Goal: Navigation & Orientation: Find specific page/section

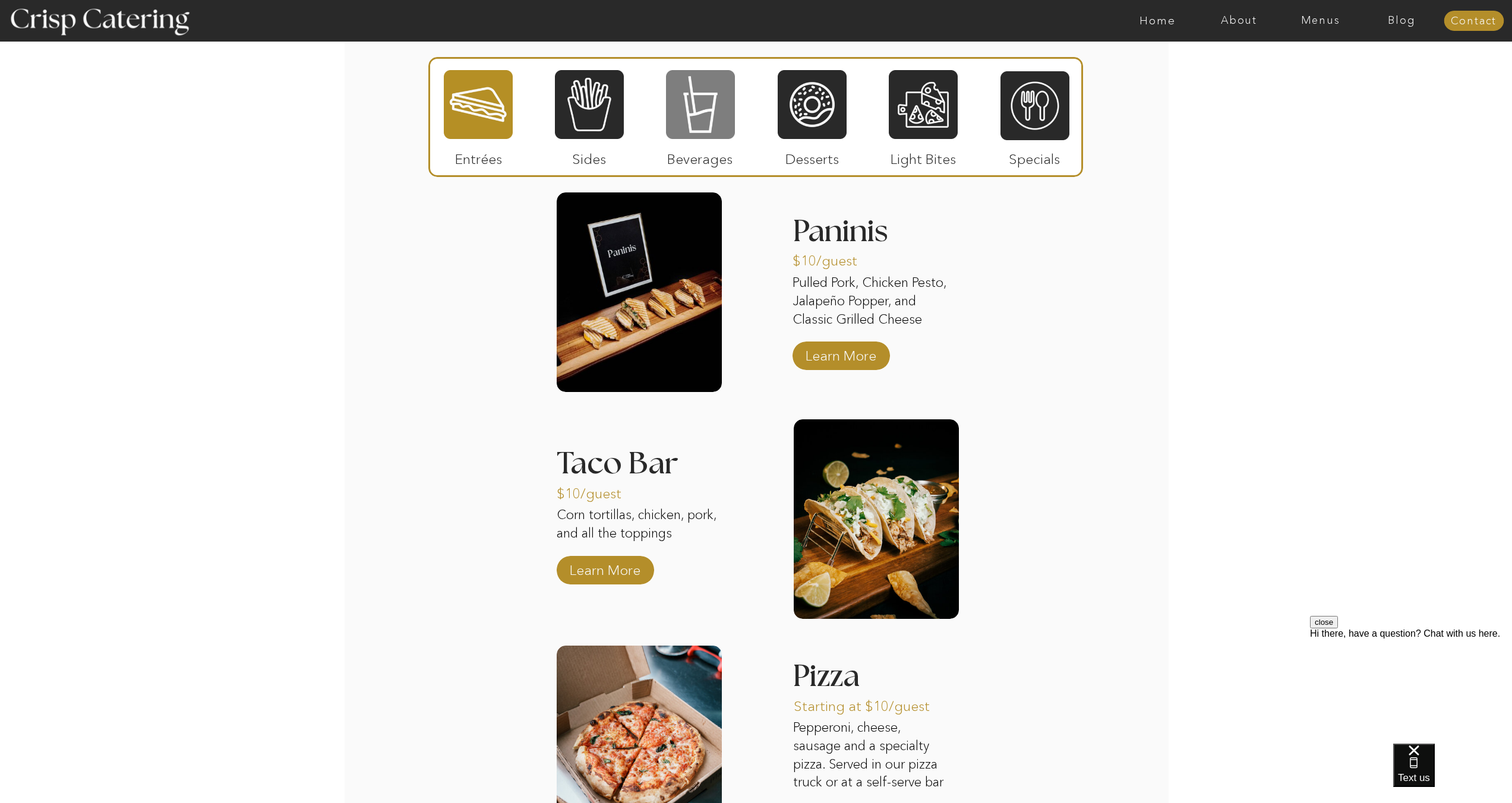
click at [709, 110] on div at bounding box center [700, 105] width 69 height 71
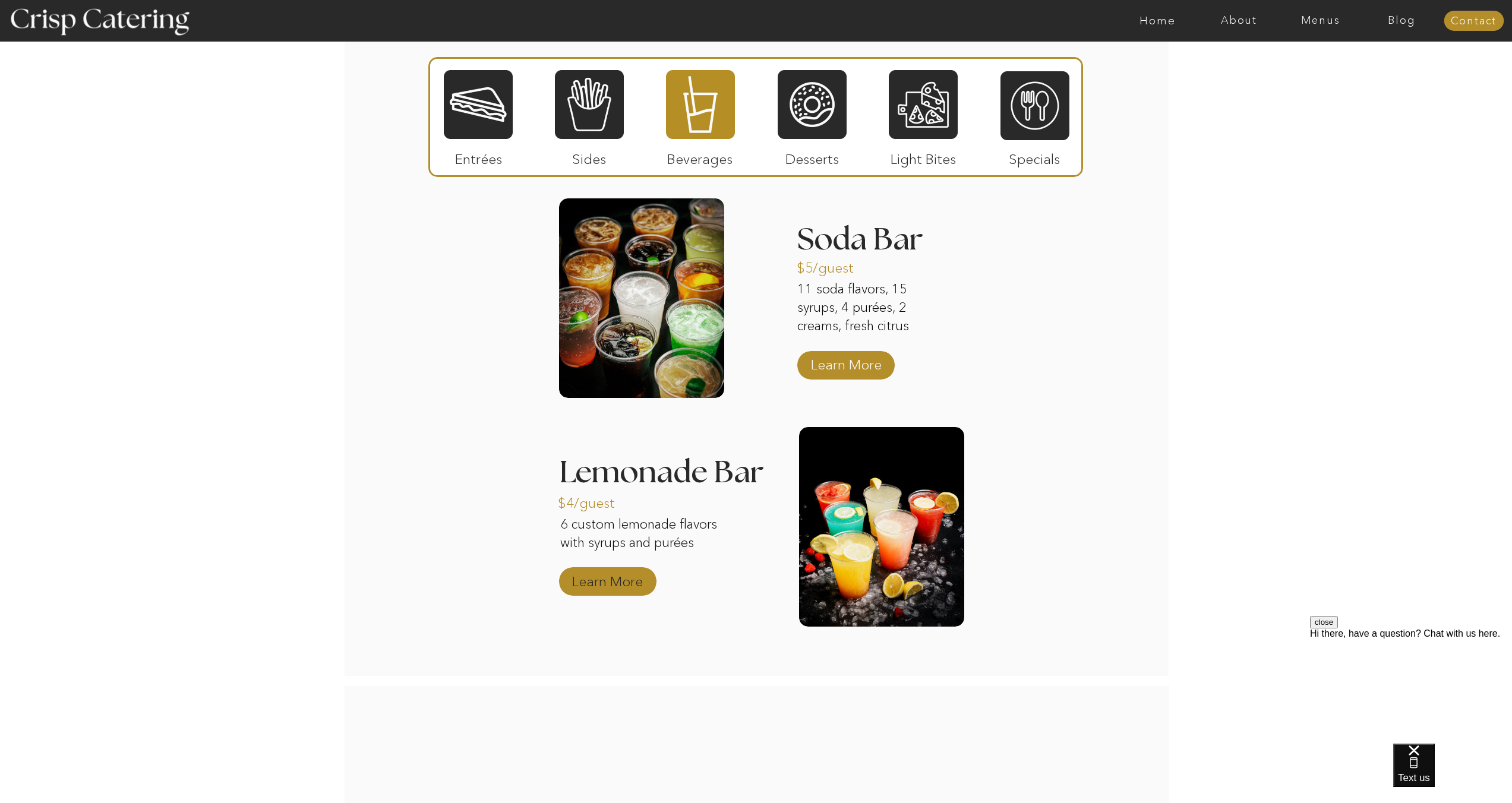
click at [611, 575] on p "Learn More" at bounding box center [607, 578] width 79 height 34
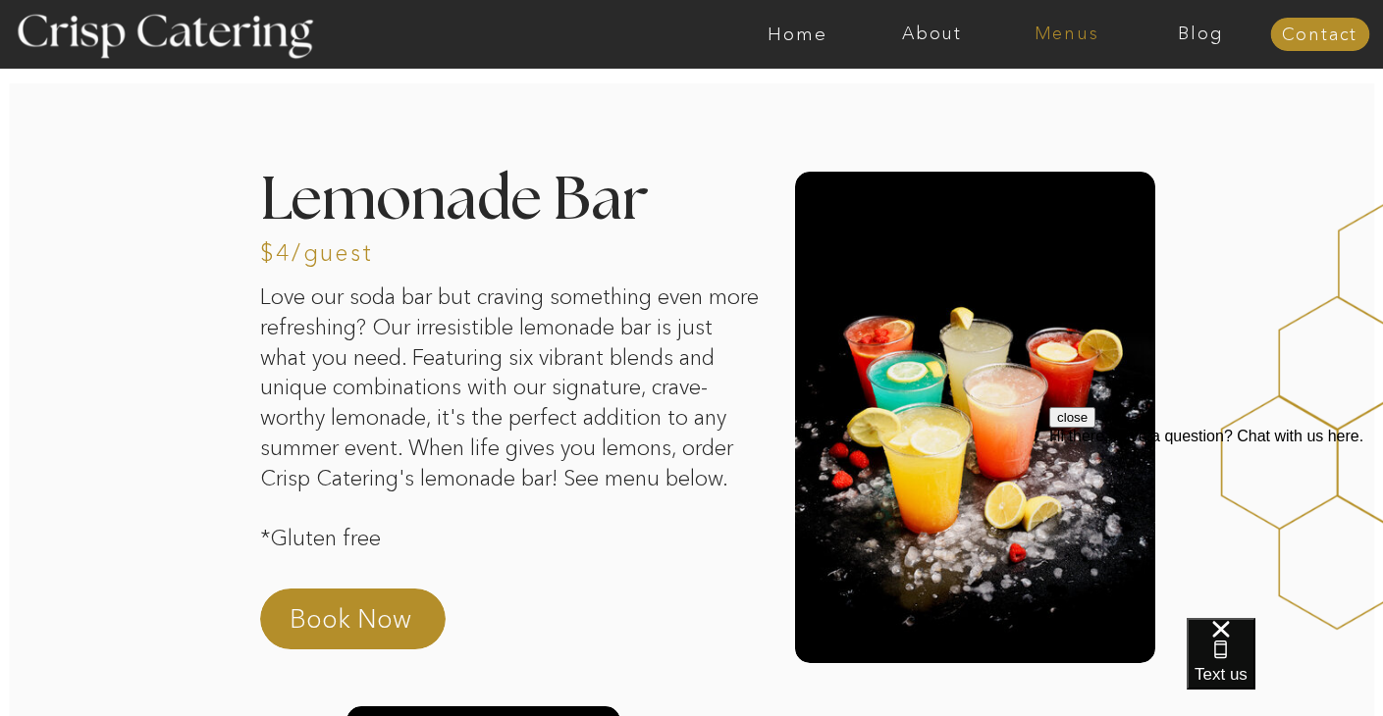
click at [1054, 32] on nav "Menus" at bounding box center [1066, 35] width 134 height 20
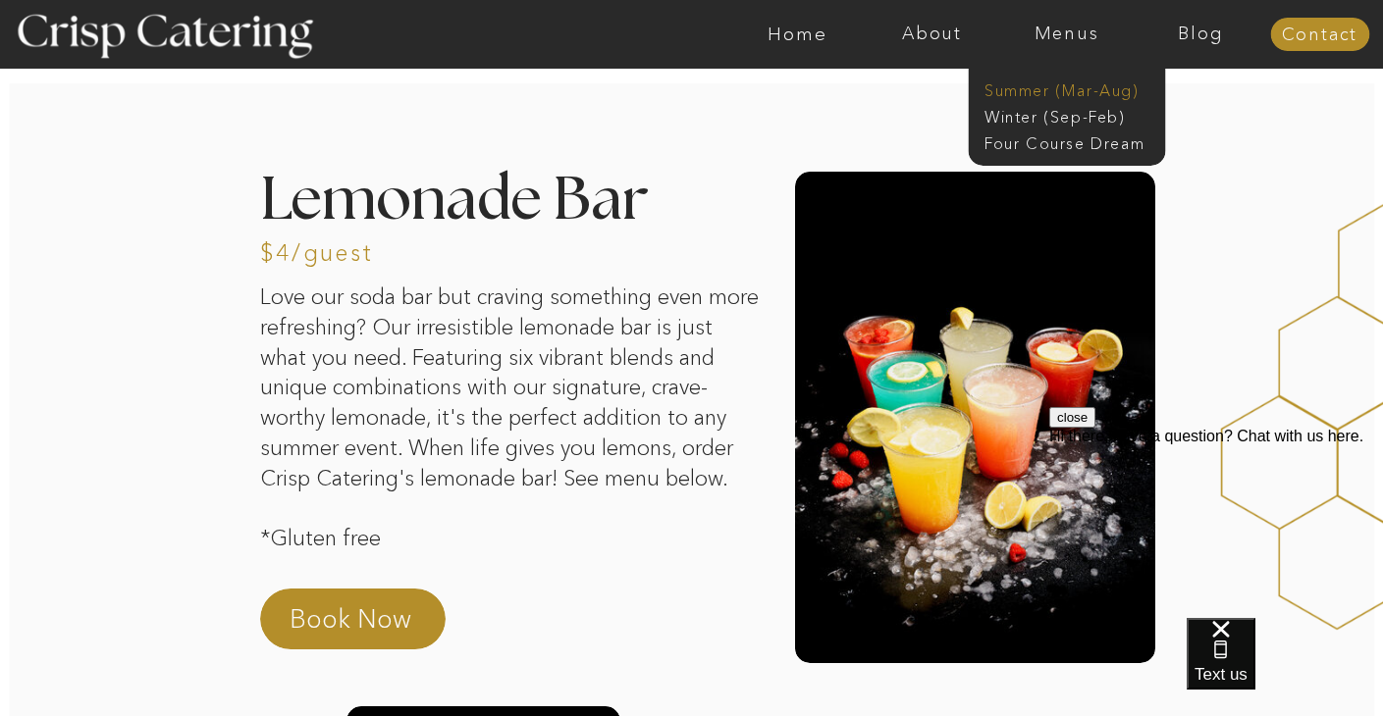
click at [1042, 80] on nav "Summer (Mar-Aug)" at bounding box center [1072, 88] width 176 height 19
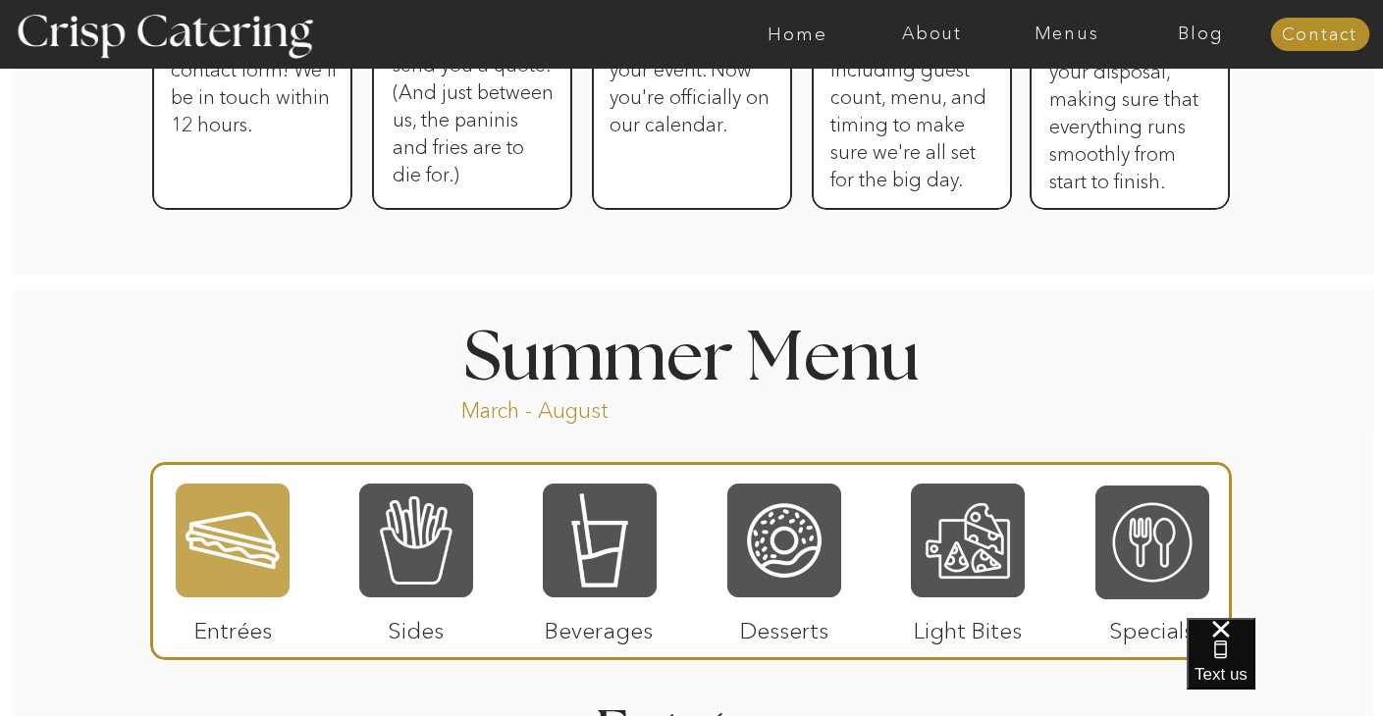
scroll to position [1608, 0]
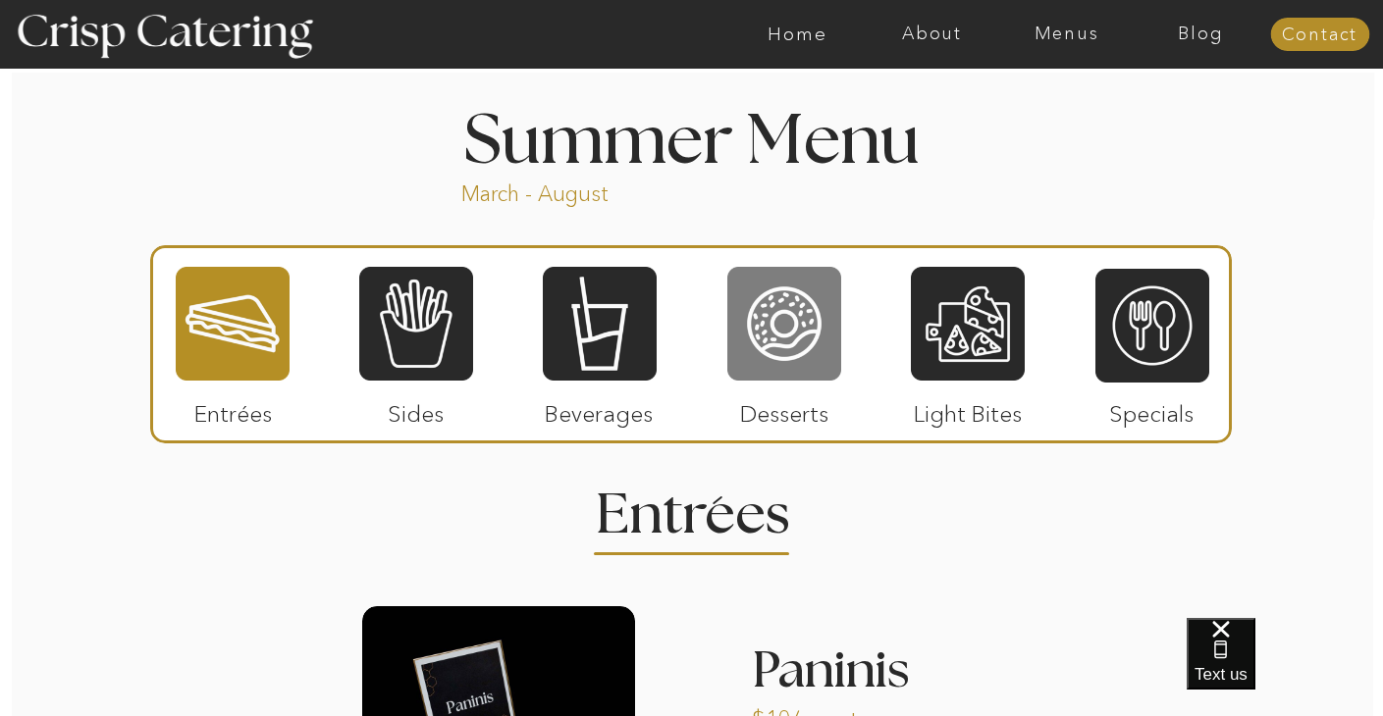
click at [795, 339] on div at bounding box center [784, 324] width 114 height 118
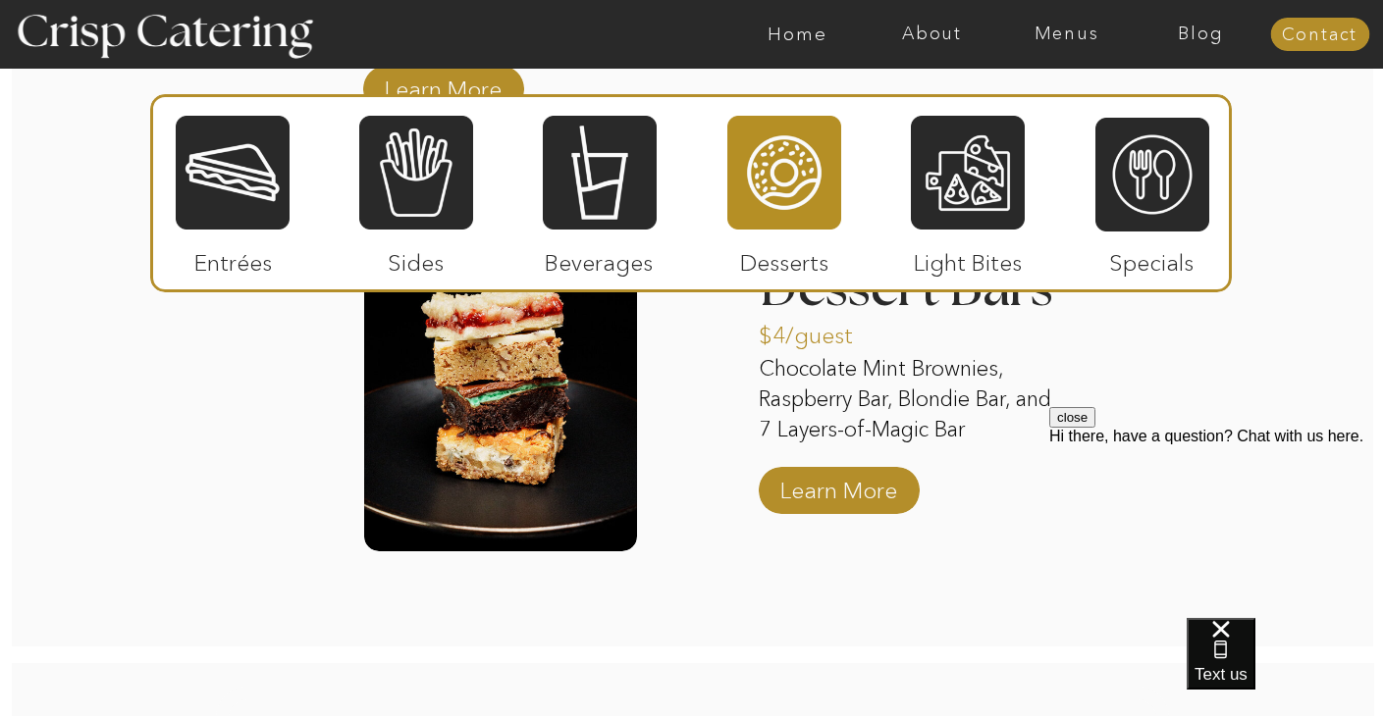
scroll to position [2780, 0]
